Goal: Contribute content: Contribute content

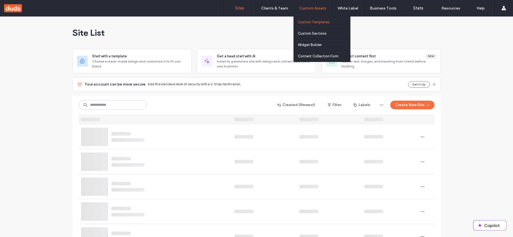
click at [312, 21] on label "Custom Templates" at bounding box center [314, 22] width 32 height 4
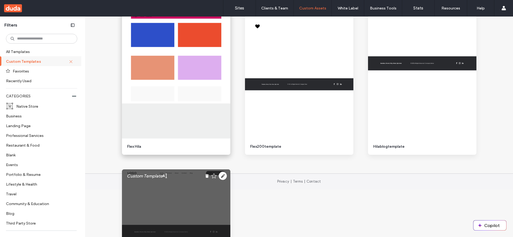
scroll to position [359, 0]
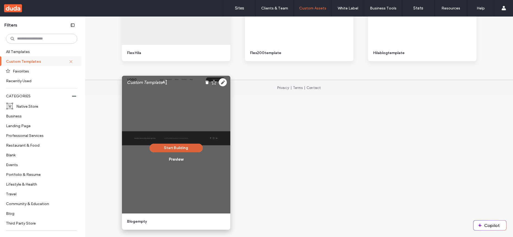
click at [188, 146] on button "Start Building" at bounding box center [175, 148] width 53 height 9
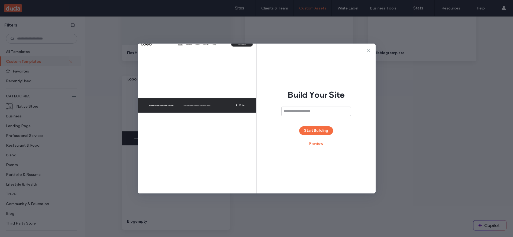
click at [367, 51] on icon at bounding box center [368, 50] width 5 height 5
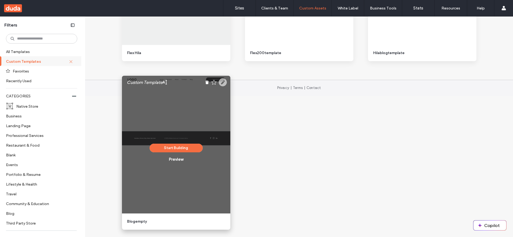
click at [223, 82] on use at bounding box center [223, 82] width 8 height 8
